Goal: Obtain resource: Download file/media

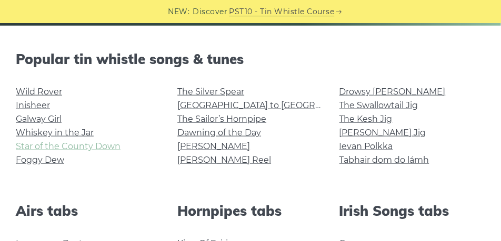
scroll to position [263, 0]
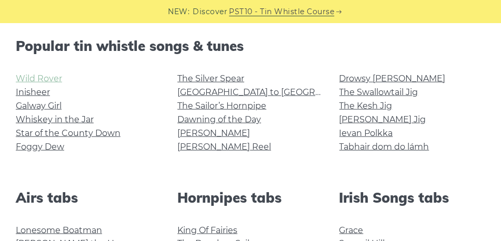
click at [46, 75] on link "Wild Rover" at bounding box center [39, 79] width 46 height 10
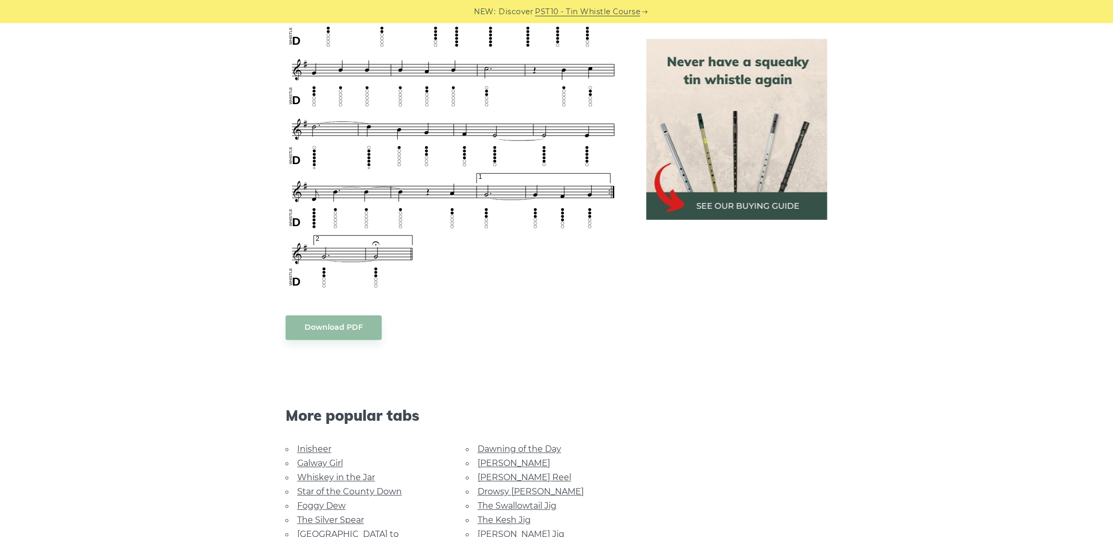
scroll to position [701, 0]
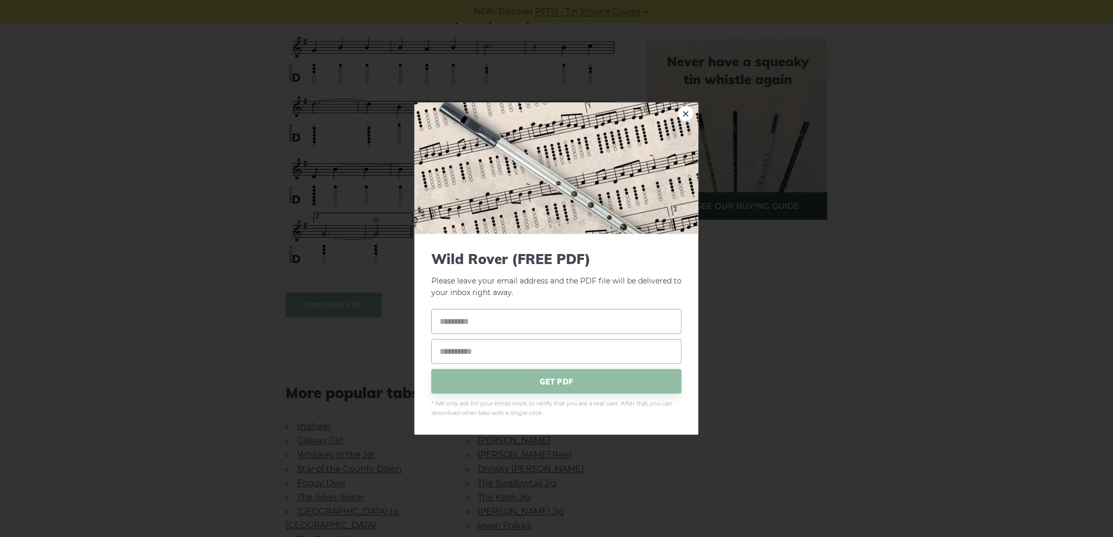
click at [350, 241] on body "NEW: Discover PST10 - Tin Whistle Course Lessons Fingering Charts Tabs & Notes …" at bounding box center [556, 289] width 1113 height 1981
click at [500, 241] on input "text" at bounding box center [556, 321] width 250 height 25
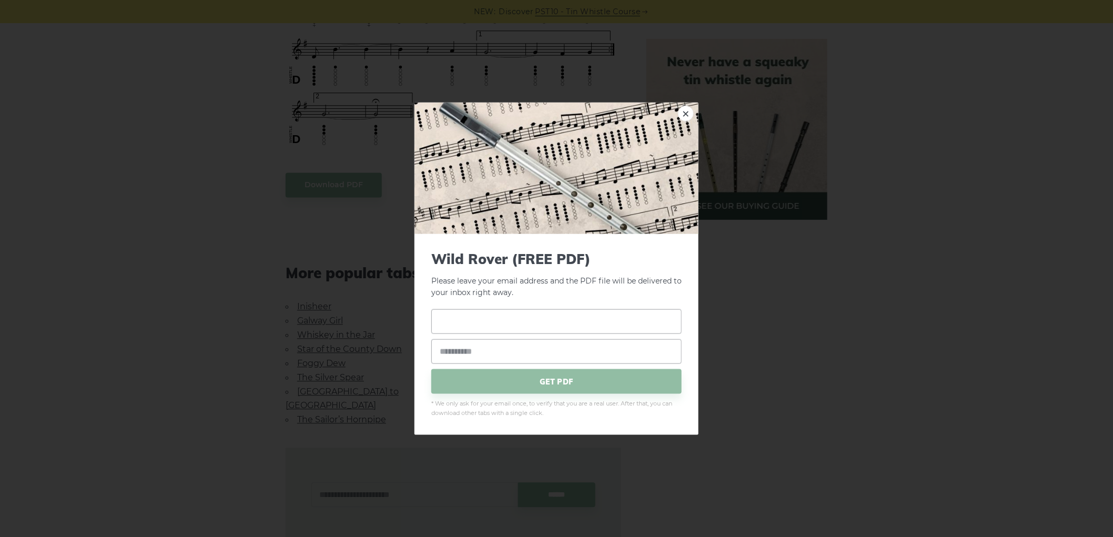
scroll to position [1052, 0]
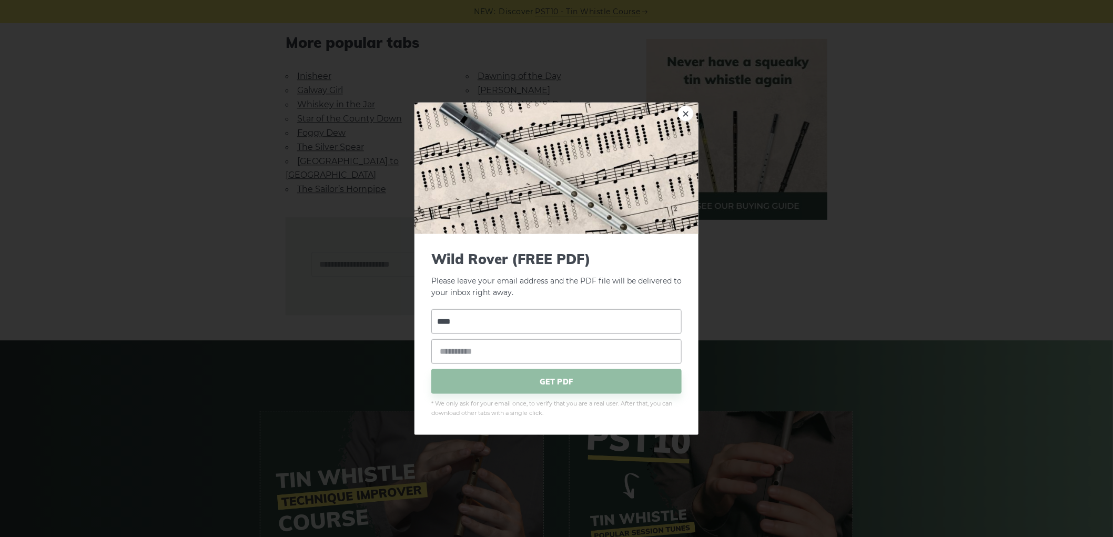
type input "****"
type input "**********"
click at [500, 241] on span "GET PDF" at bounding box center [556, 381] width 250 height 25
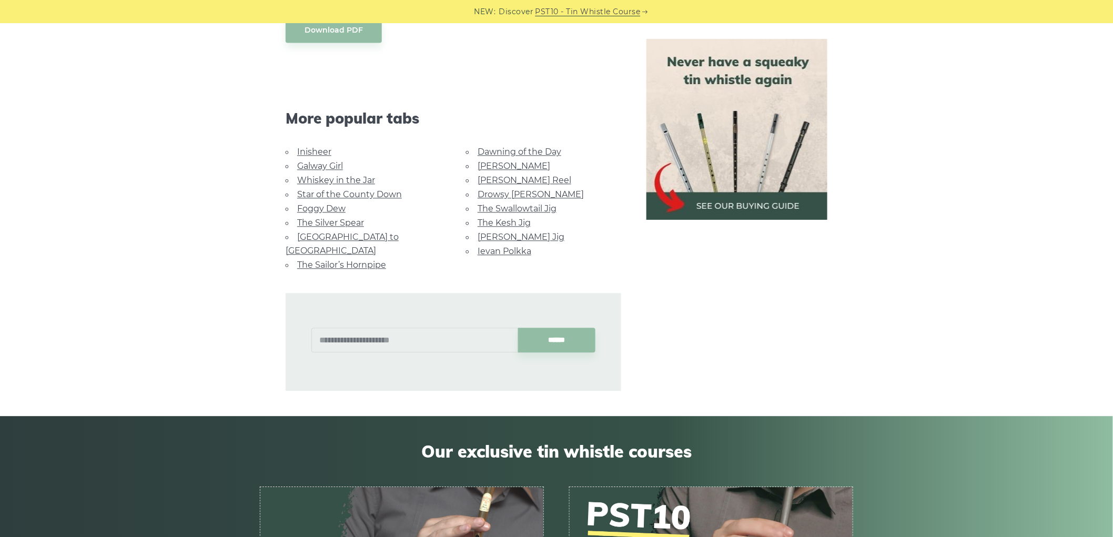
scroll to position [877, 0]
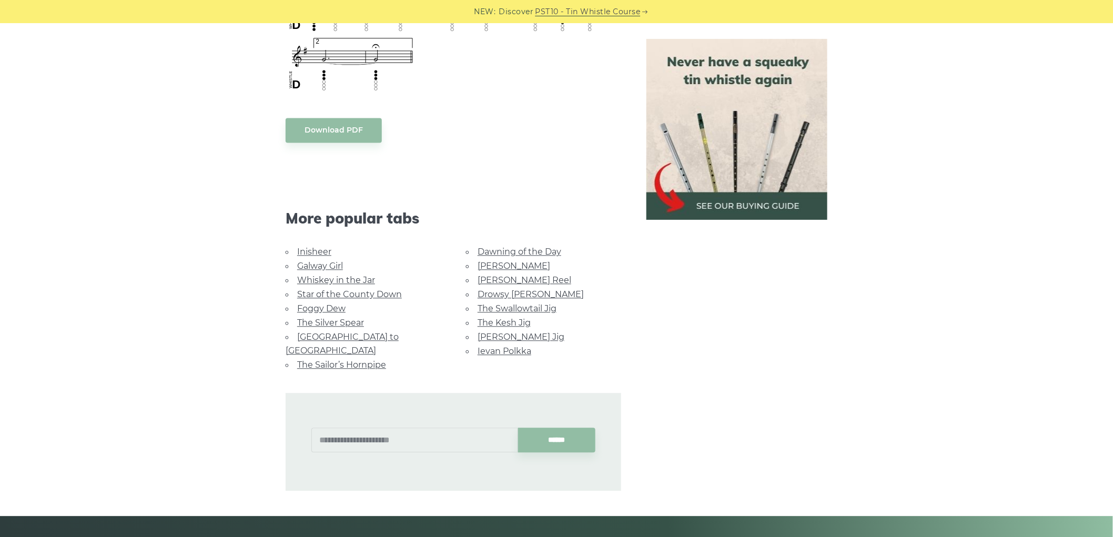
click at [327, 241] on link "Galway Girl" at bounding box center [320, 266] width 46 height 10
click at [340, 241] on link "Star of the County Down" at bounding box center [349, 294] width 105 height 10
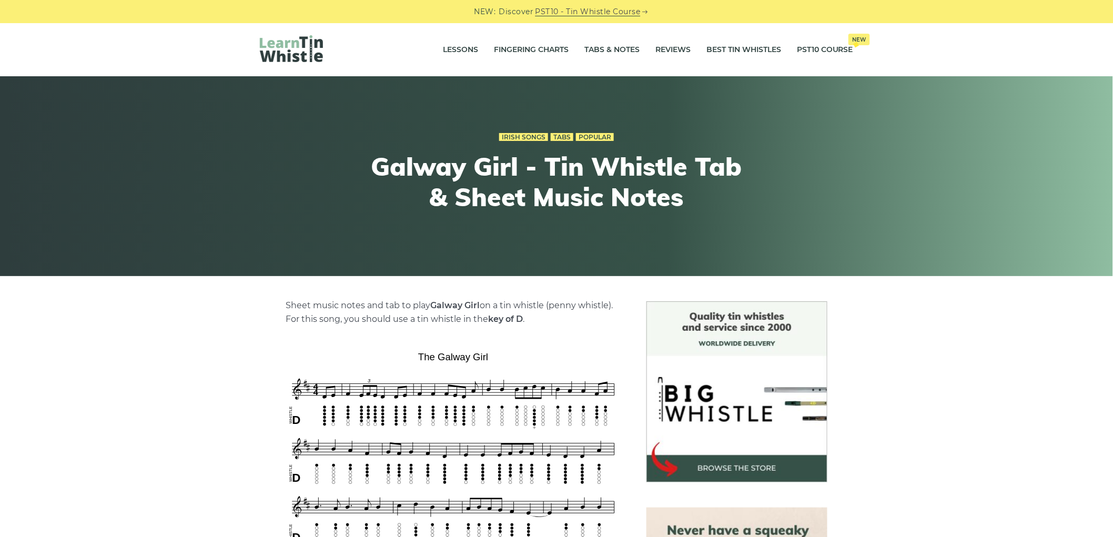
scroll to position [350, 0]
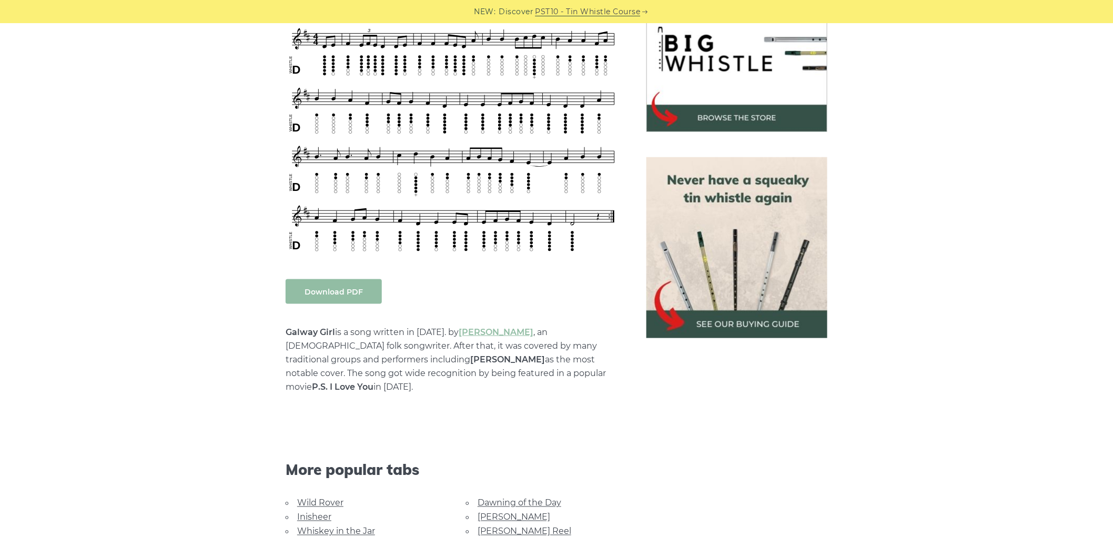
click at [355, 294] on link "Download PDF" at bounding box center [334, 291] width 96 height 25
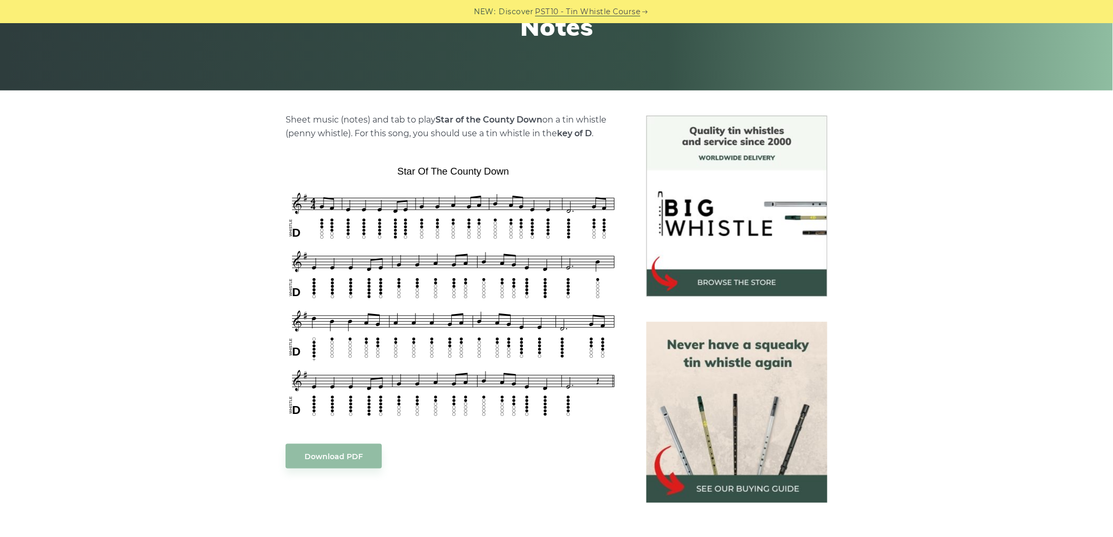
scroll to position [350, 0]
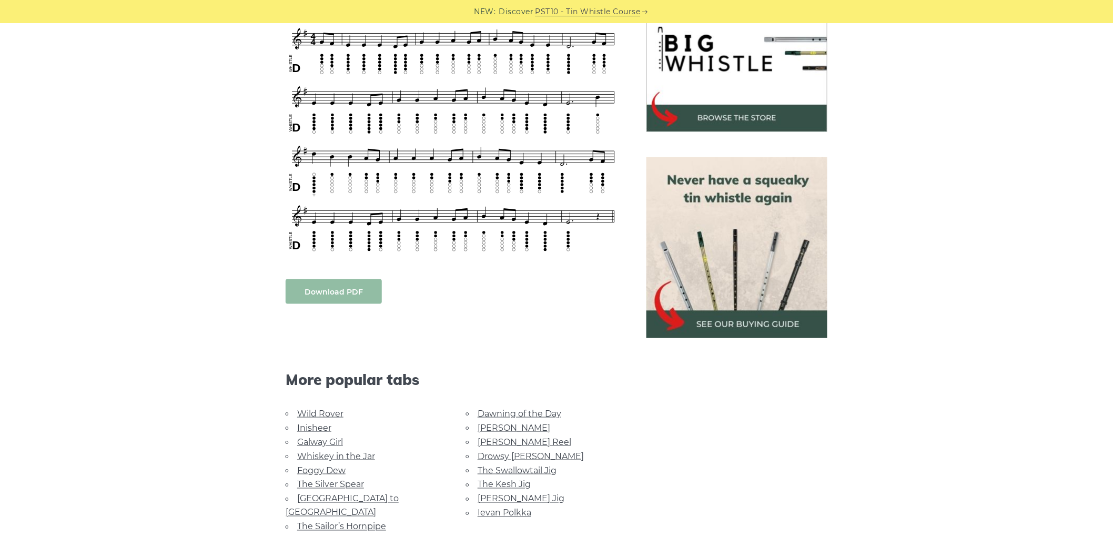
click at [319, 296] on link "Download PDF" at bounding box center [334, 291] width 96 height 25
click at [330, 468] on link "Foggy Dew" at bounding box center [321, 471] width 48 height 10
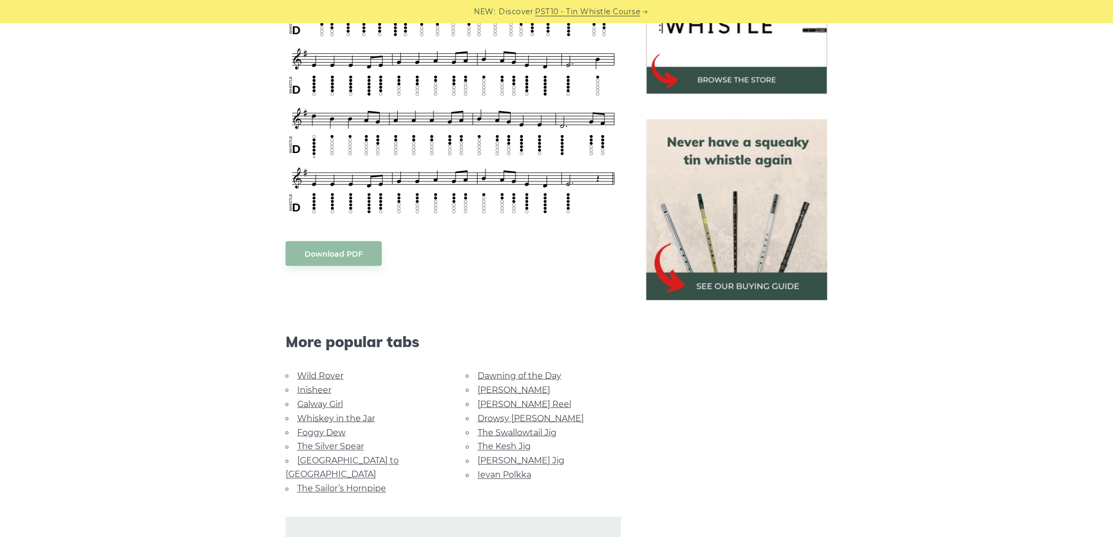
scroll to position [409, 0]
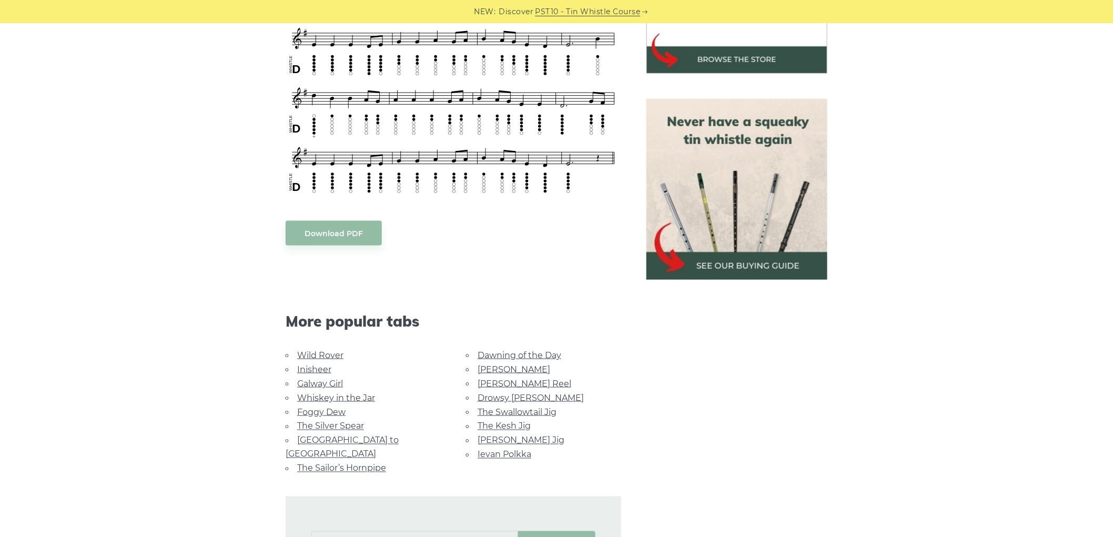
click at [335, 422] on link "The Silver Spear" at bounding box center [330, 426] width 67 height 10
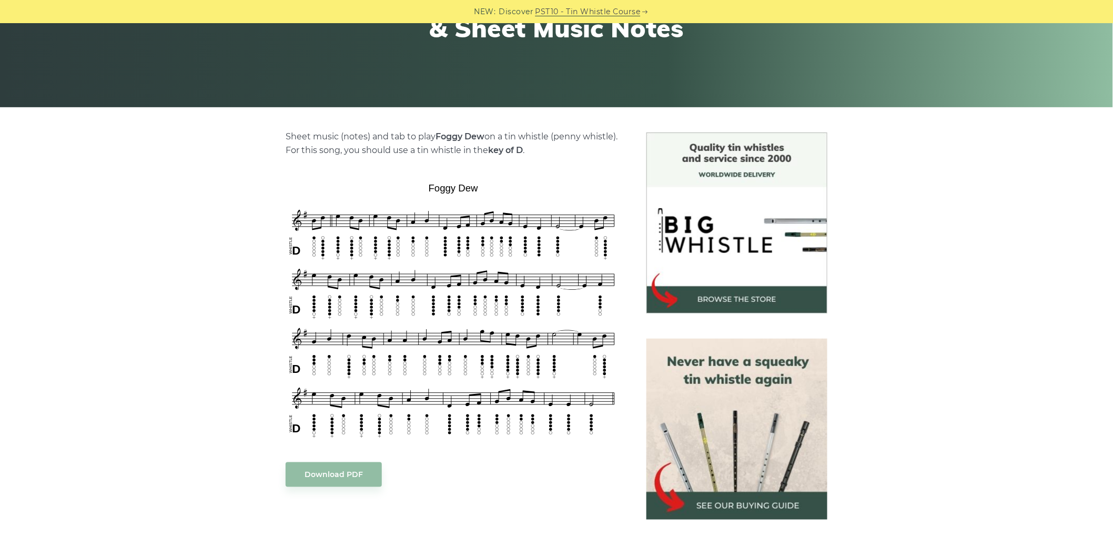
scroll to position [175, 0]
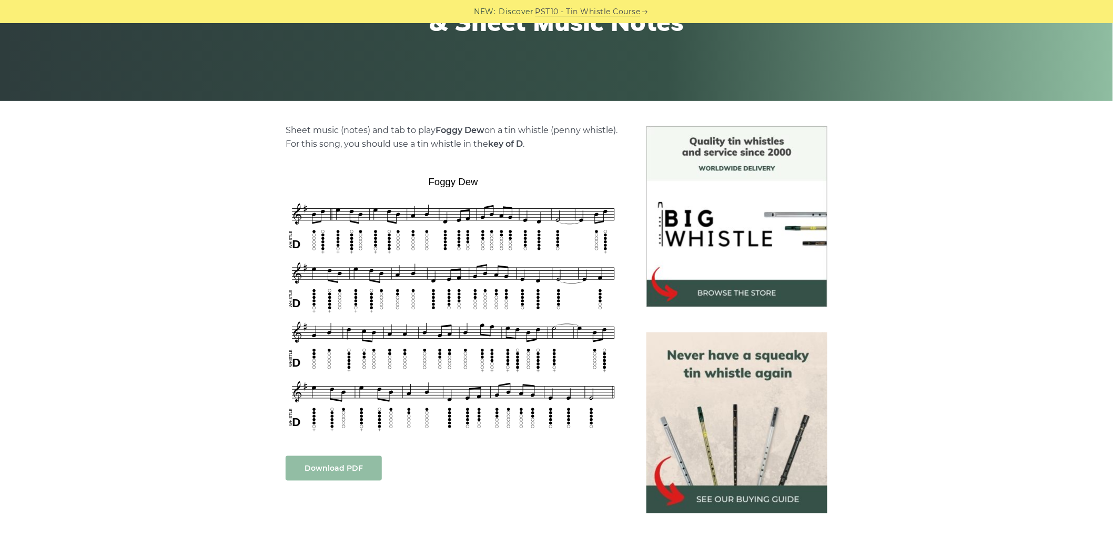
click at [353, 475] on link "Download PDF" at bounding box center [334, 468] width 96 height 25
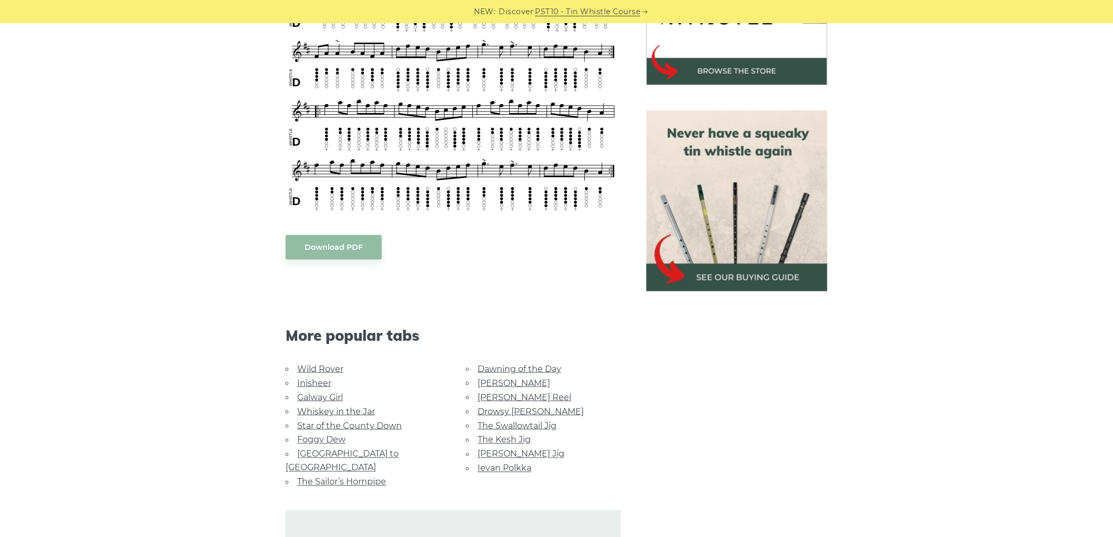
scroll to position [409, 0]
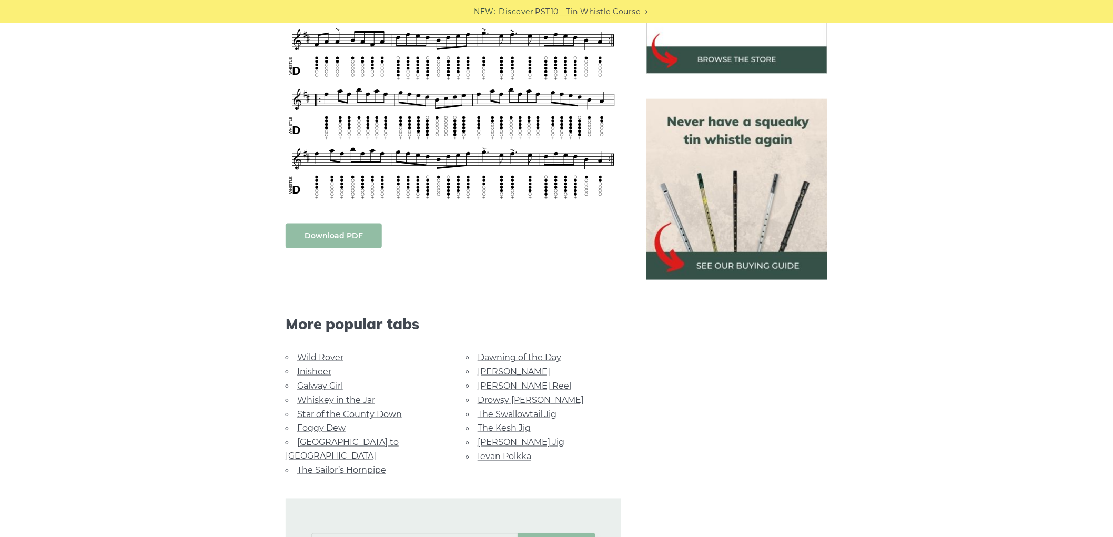
click at [359, 224] on link "Download PDF" at bounding box center [334, 236] width 96 height 25
click at [527, 440] on link "[PERSON_NAME] Jig" at bounding box center [521, 443] width 87 height 10
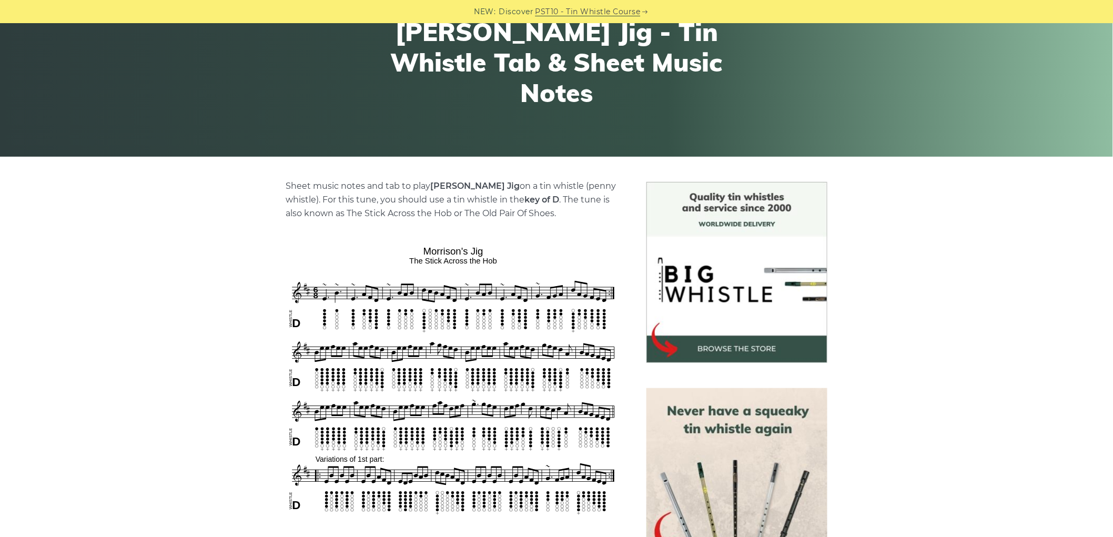
scroll to position [292, 0]
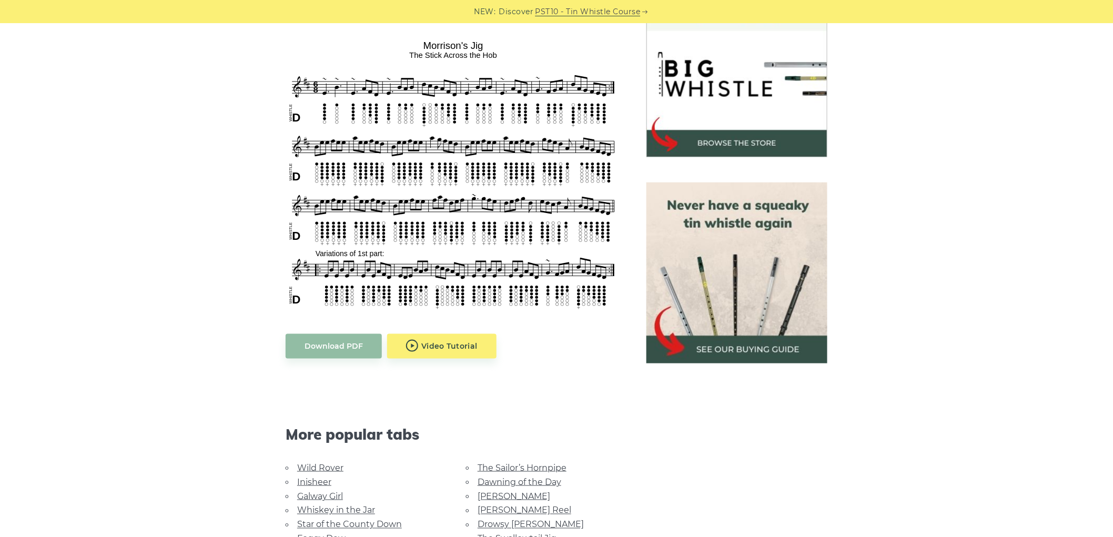
scroll to position [350, 0]
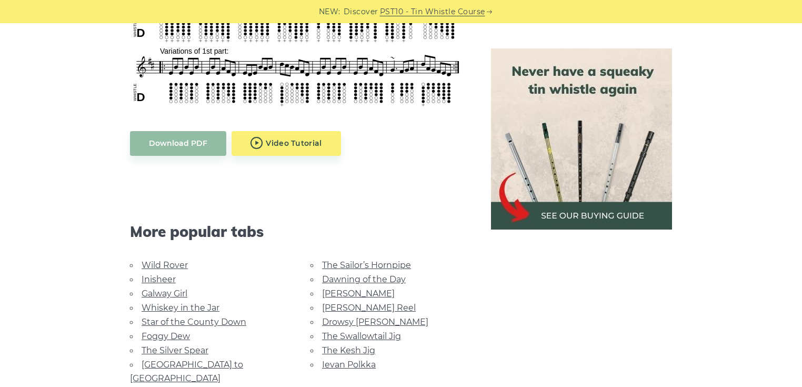
scroll to position [234, 0]
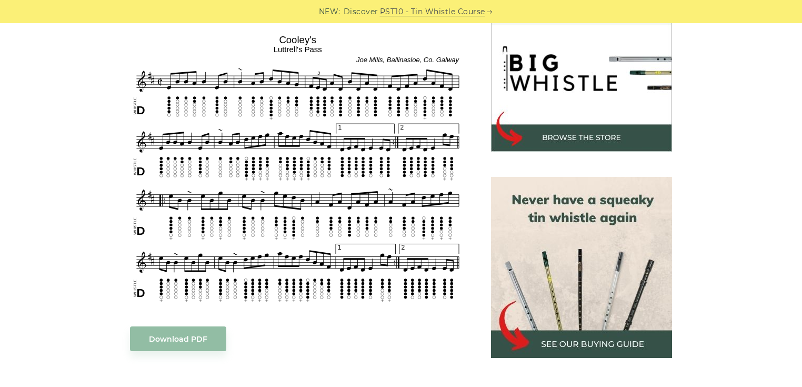
scroll to position [379, 0]
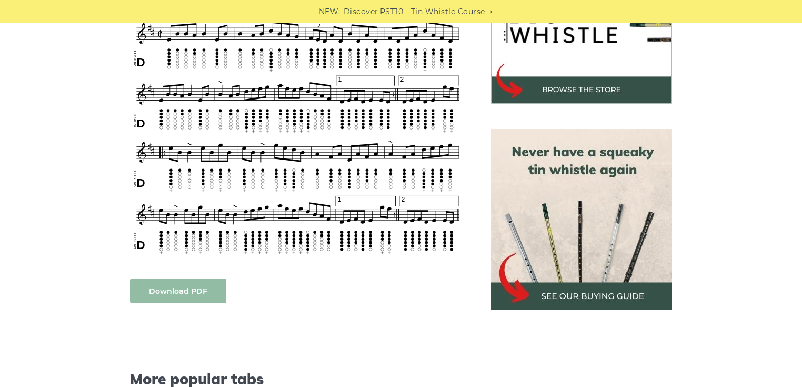
click at [200, 293] on link "Download PDF" at bounding box center [178, 290] width 96 height 25
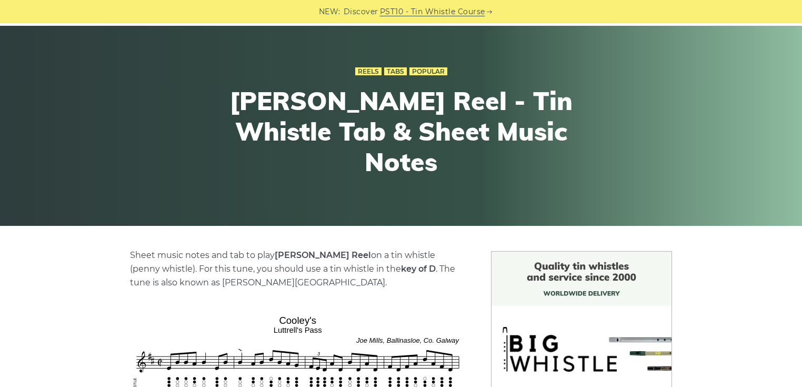
scroll to position [0, 0]
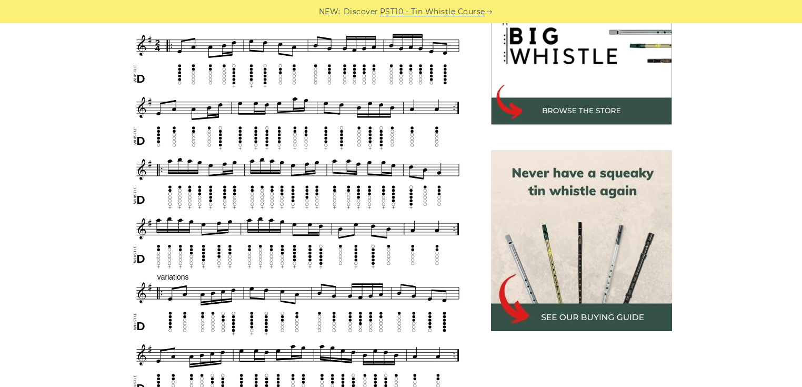
scroll to position [295, 0]
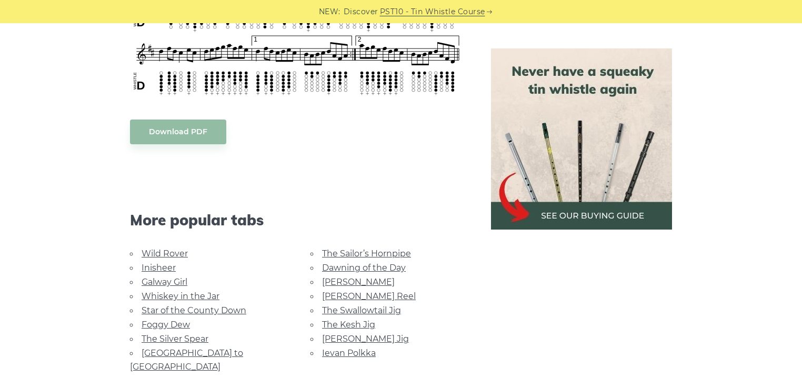
scroll to position [589, 0]
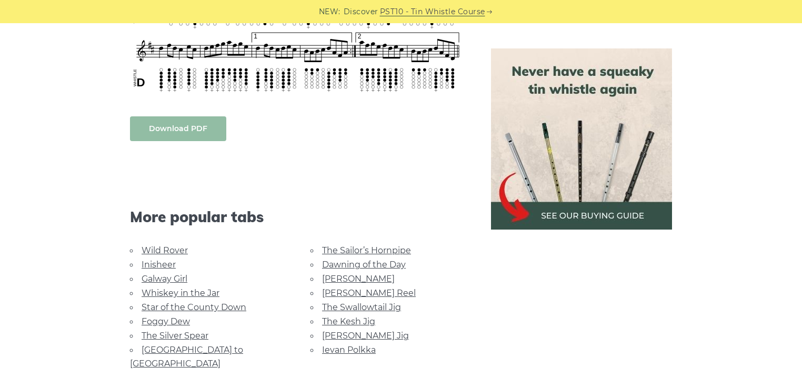
click at [163, 139] on link "Download PDF" at bounding box center [178, 128] width 96 height 25
click at [379, 304] on link "The Swallowtail Jig" at bounding box center [361, 307] width 79 height 10
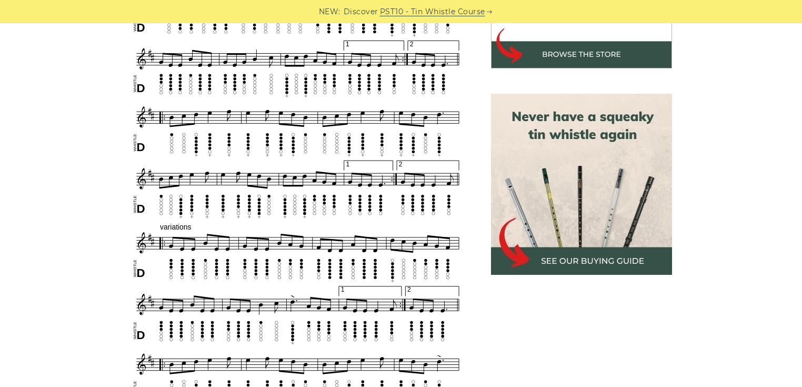
scroll to position [589, 0]
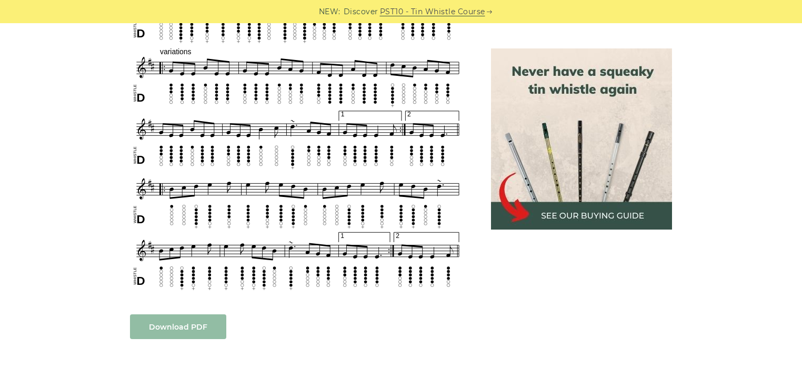
click at [173, 326] on link "Download PDF" at bounding box center [178, 326] width 96 height 25
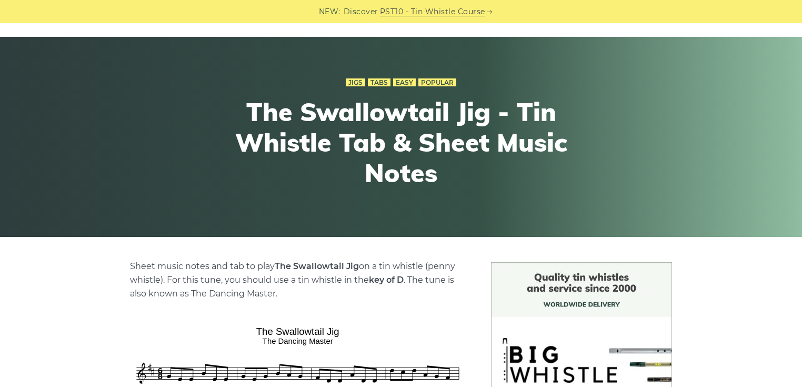
scroll to position [0, 0]
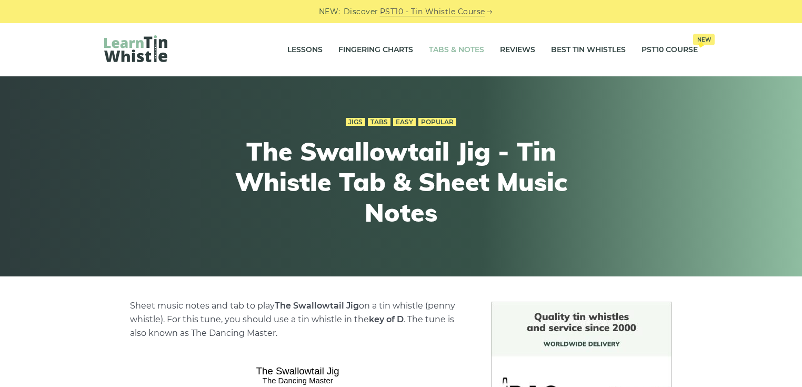
click at [450, 53] on link "Tabs & Notes" at bounding box center [456, 50] width 55 height 26
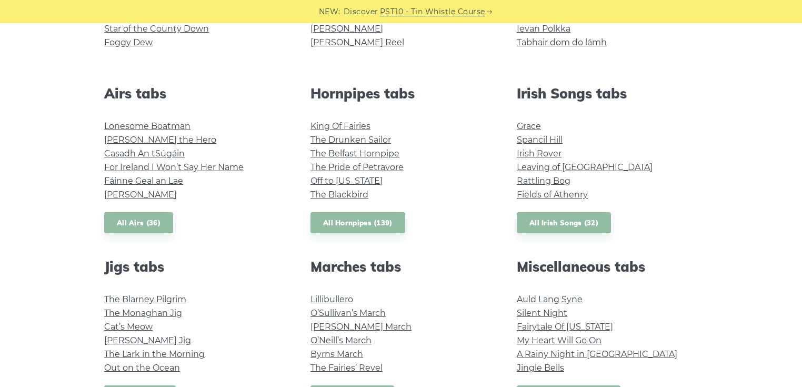
scroll to position [547, 0]
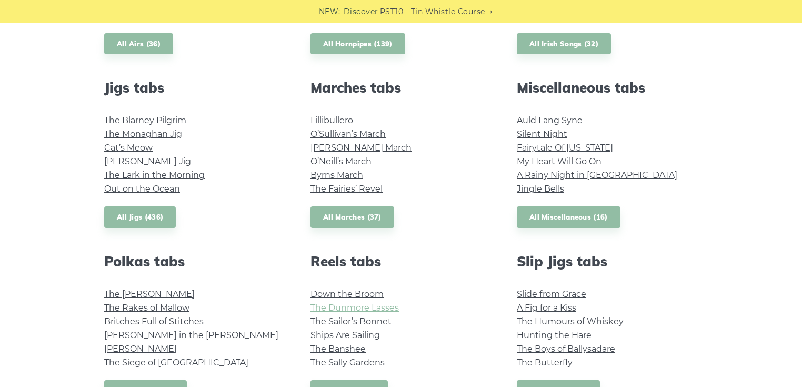
click at [391, 307] on link "The Dunmore Lasses" at bounding box center [354, 308] width 88 height 10
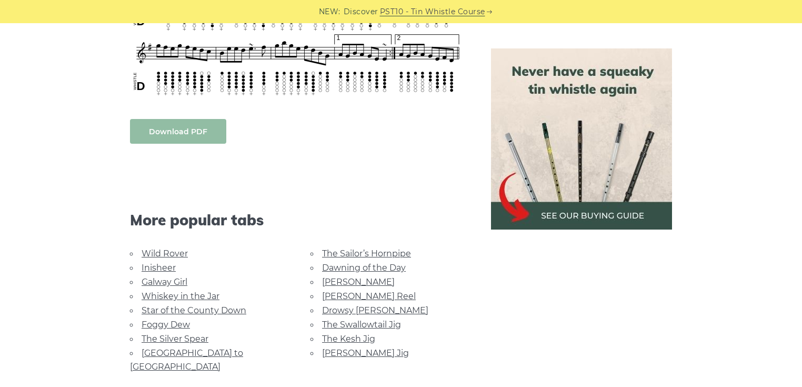
scroll to position [673, 0]
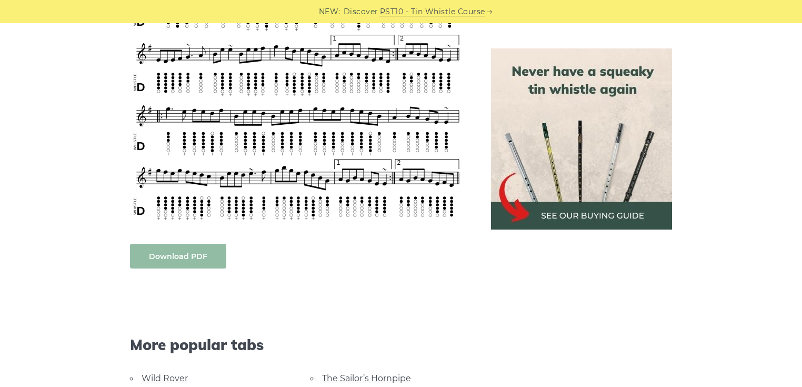
click at [169, 254] on link "Download PDF" at bounding box center [178, 256] width 96 height 25
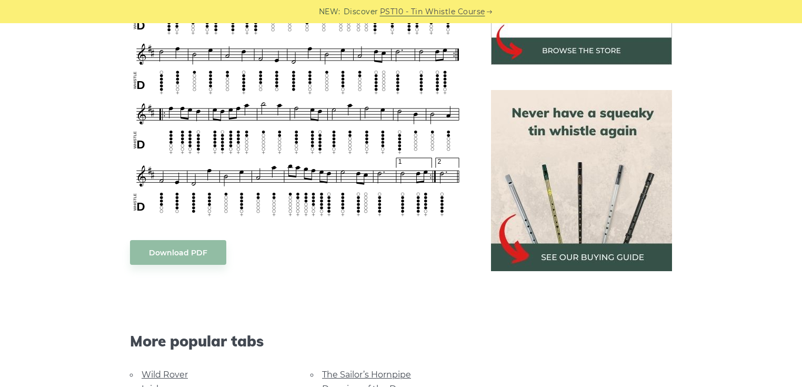
scroll to position [547, 0]
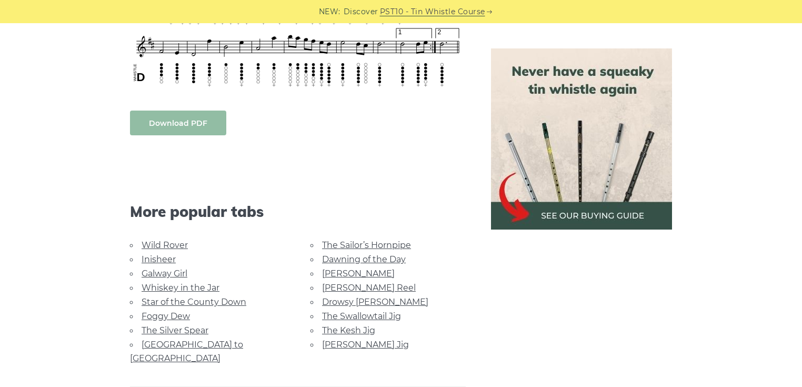
click at [206, 127] on link "Download PDF" at bounding box center [178, 122] width 96 height 25
click at [338, 272] on link "[PERSON_NAME]" at bounding box center [358, 273] width 73 height 10
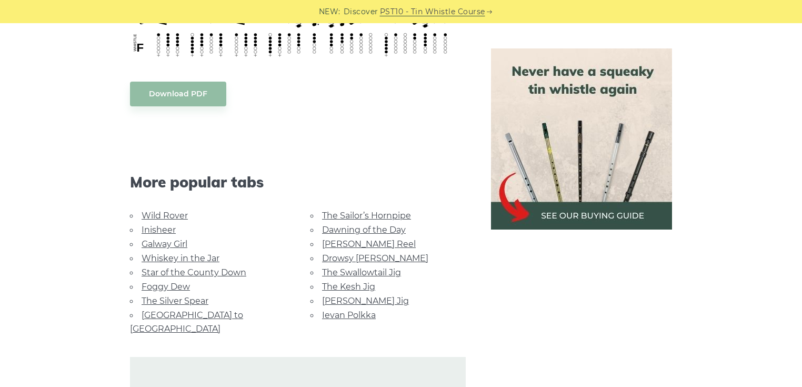
scroll to position [631, 0]
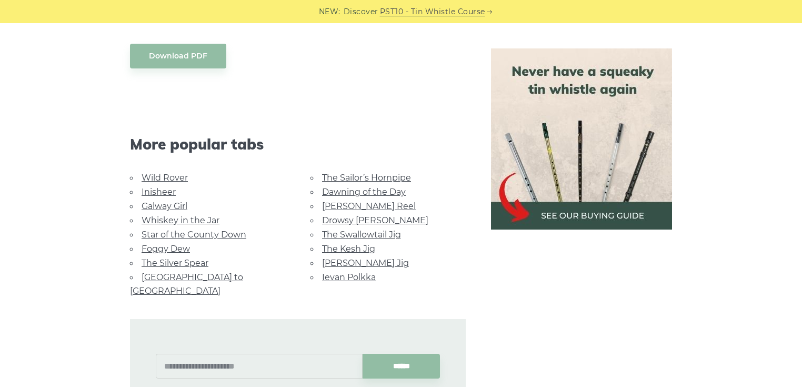
click at [229, 277] on link "[GEOGRAPHIC_DATA] to [GEOGRAPHIC_DATA]" at bounding box center [186, 284] width 113 height 24
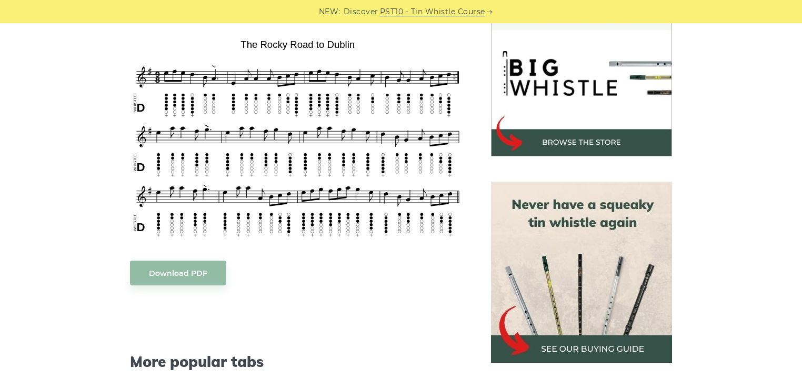
scroll to position [337, 0]
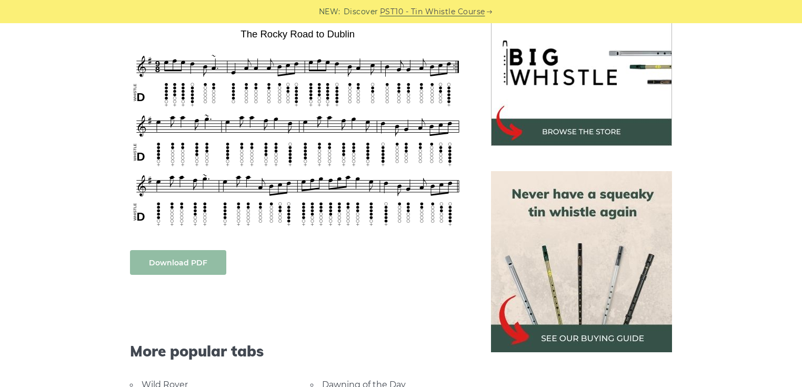
click at [181, 254] on link "Download PDF" at bounding box center [178, 262] width 96 height 25
